Goal: Information Seeking & Learning: Learn about a topic

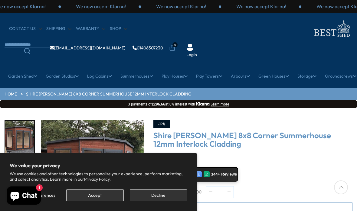
click at [147, 197] on button "Decline" at bounding box center [158, 195] width 57 height 12
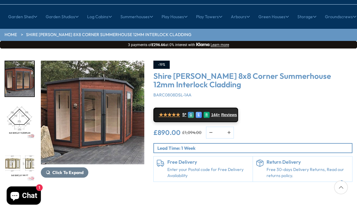
scroll to position [60, 0]
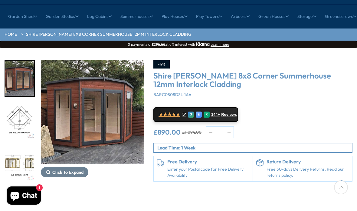
click at [110, 82] on img "1 / 14" at bounding box center [92, 111] width 103 height 103
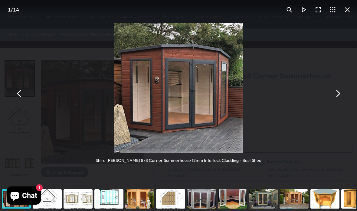
click at [340, 92] on button "You can close this modal content with the ESC key" at bounding box center [337, 93] width 15 height 15
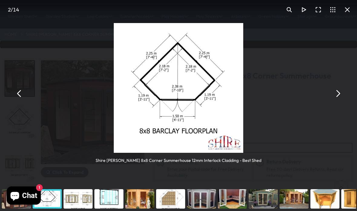
click at [338, 87] on button "You can close this modal content with the ESC key" at bounding box center [337, 93] width 15 height 15
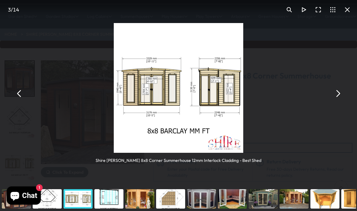
click at [337, 90] on button "You can close this modal content with the ESC key" at bounding box center [337, 93] width 15 height 15
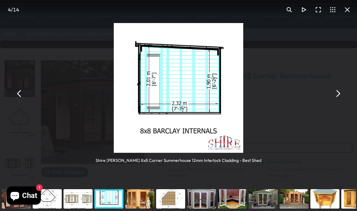
click at [339, 91] on button "You can close this modal content with the ESC key" at bounding box center [337, 93] width 15 height 15
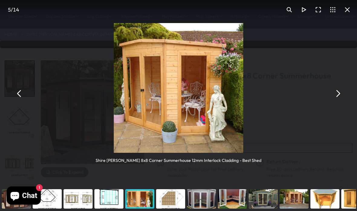
click at [336, 90] on button "You can close this modal content with the ESC key" at bounding box center [337, 93] width 15 height 15
